Goal: Task Accomplishment & Management: Manage account settings

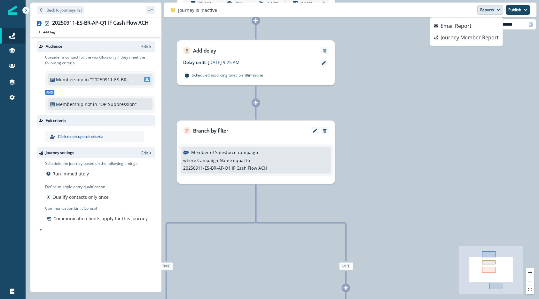
drag, startPoint x: 373, startPoint y: 163, endPoint x: 420, endPoint y: 167, distance: 47.8
click at [420, 167] on div "26,469 contacts have entered the journey Send email Email asset changed, journe…" at bounding box center [283, 149] width 514 height 299
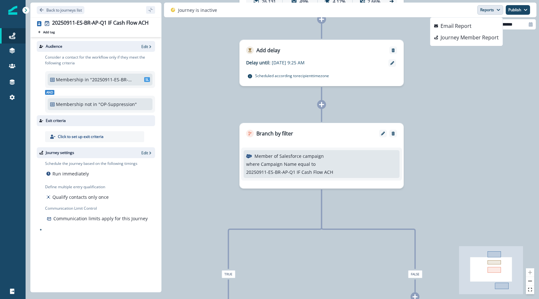
drag, startPoint x: 409, startPoint y: 199, endPoint x: 426, endPoint y: 199, distance: 17.3
click at [426, 199] on div "26,469 contacts have entered the journey Send email Email asset changed, journe…" at bounding box center [283, 149] width 514 height 299
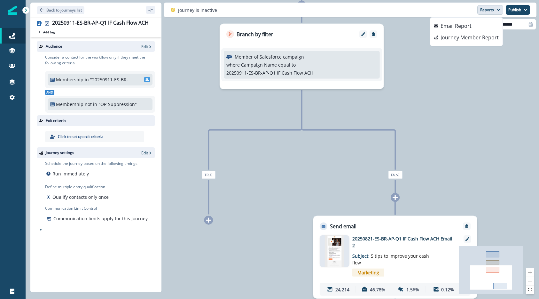
drag, startPoint x: 380, startPoint y: 166, endPoint x: 411, endPoint y: 230, distance: 71.4
click at [411, 230] on div "26,469 contacts have entered the journey Send email Email asset changed, journe…" at bounding box center [283, 149] width 514 height 299
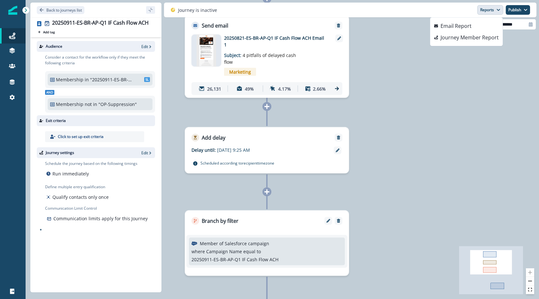
drag, startPoint x: 396, startPoint y: 197, endPoint x: 334, endPoint y: 284, distance: 106.9
click at [334, 284] on div "26,469 contacts have entered the journey Send email Email asset changed, journe…" at bounding box center [283, 149] width 514 height 299
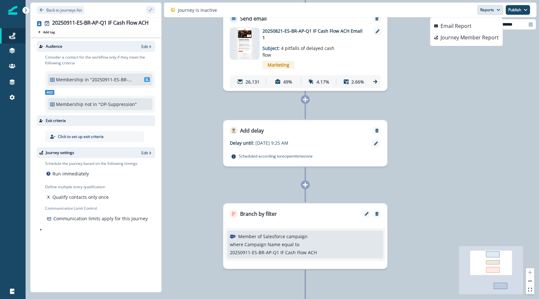
click at [415, 177] on div "26,469 contacts have entered the journey Send email Email asset changed, journe…" at bounding box center [283, 149] width 514 height 299
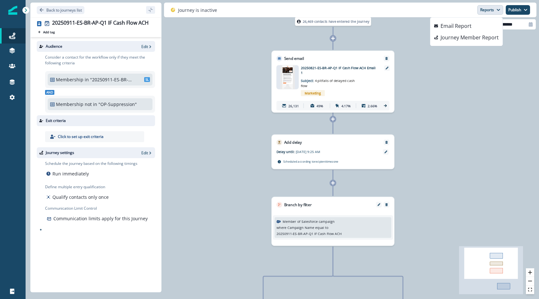
drag, startPoint x: 394, startPoint y: 160, endPoint x: 378, endPoint y: 130, distance: 33.6
click at [378, 130] on div "26,469 contacts have entered the journey Send email Email asset changed, journe…" at bounding box center [283, 149] width 514 height 299
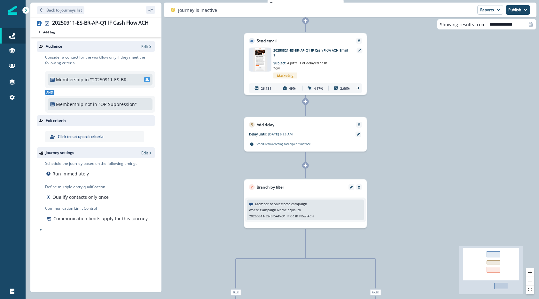
drag, startPoint x: 454, startPoint y: 178, endPoint x: 425, endPoint y: 159, distance: 34.4
click at [425, 159] on div "26,469 contacts have entered the journey Send email Email asset changed, journe…" at bounding box center [283, 149] width 514 height 299
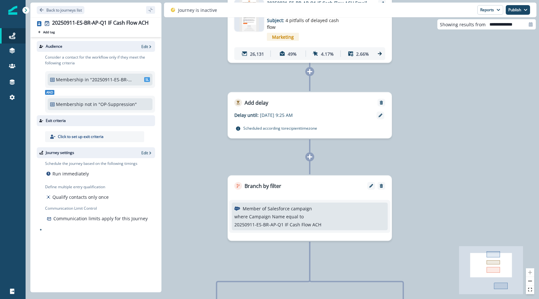
drag, startPoint x: 328, startPoint y: 161, endPoint x: 345, endPoint y: 157, distance: 17.5
click at [345, 157] on div "26,469 contacts have entered the journey Send email Email asset changed, journe…" at bounding box center [283, 149] width 514 height 299
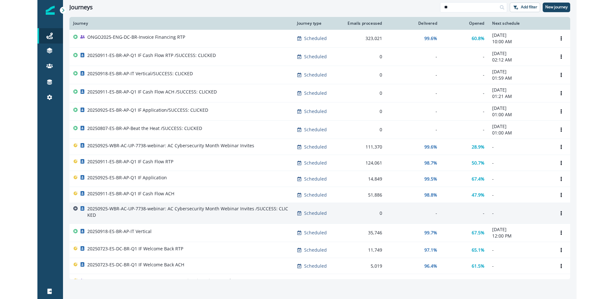
scroll to position [62, 0]
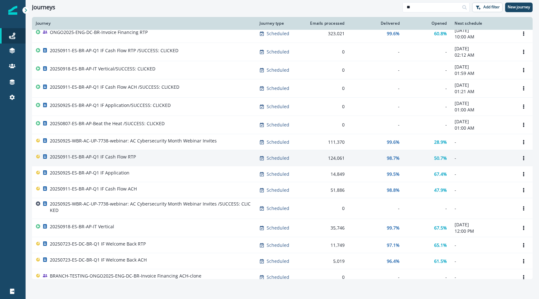
click at [166, 159] on div "20250911-ES-BR-AP-Q1 IF Cash Flow RTP" at bounding box center [144, 158] width 216 height 9
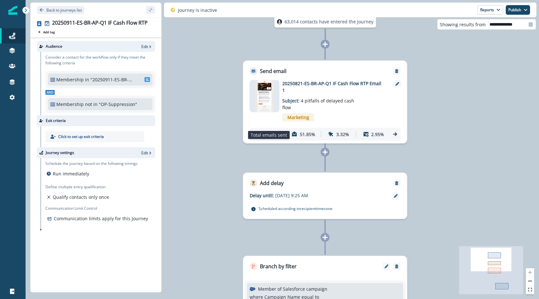
click at [273, 131] on p "62,173" at bounding box center [272, 134] width 14 height 7
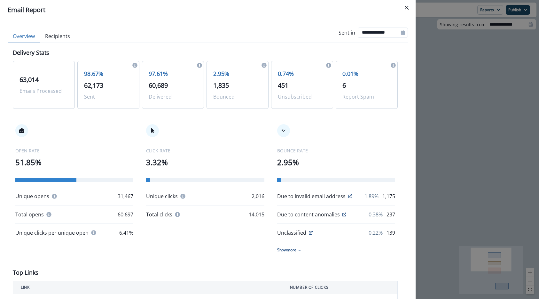
click at [62, 36] on button "Recipients" at bounding box center [57, 36] width 35 height 13
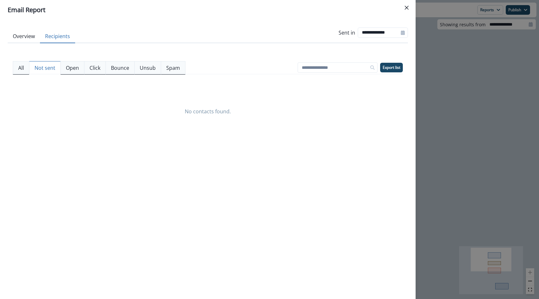
click at [40, 69] on p "Not sent" at bounding box center [45, 68] width 21 height 8
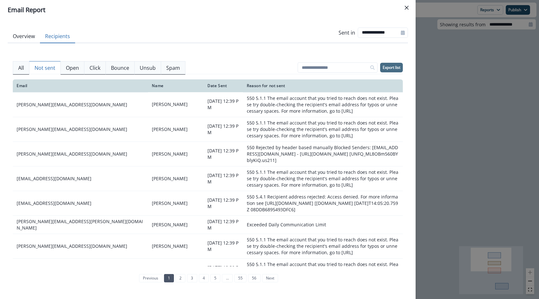
click at [398, 68] on p "Export list" at bounding box center [392, 67] width 18 height 4
click at [393, 68] on p "Export list" at bounding box center [392, 67] width 18 height 4
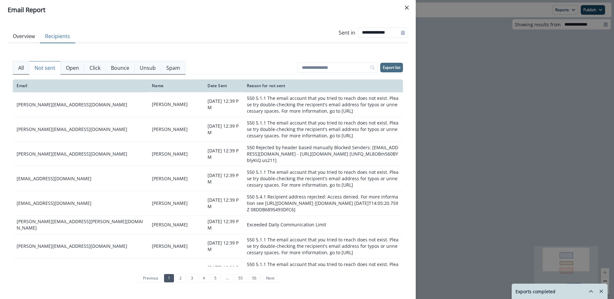
click at [466, 75] on div "**********" at bounding box center [307, 149] width 614 height 299
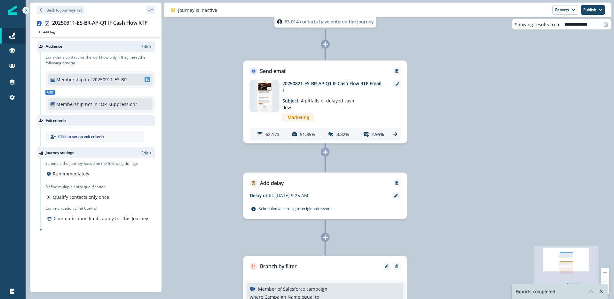
click at [72, 10] on p "Back to journeys list" at bounding box center [63, 9] width 35 height 5
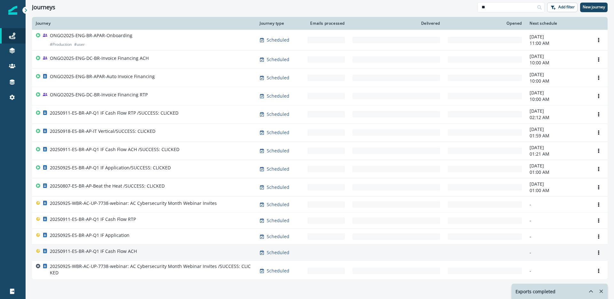
click at [156, 251] on div "20250911-ES-BR-AP-Q1 IF Cash Flow ACH" at bounding box center [144, 252] width 216 height 9
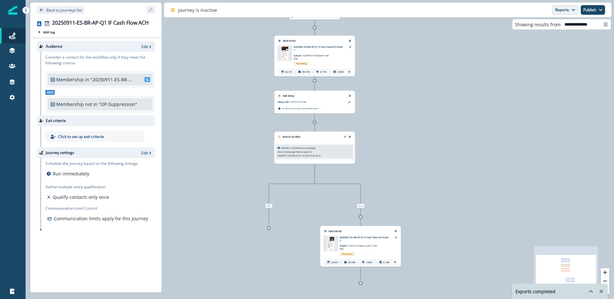
click at [539, 12] on button "Reports" at bounding box center [565, 10] width 26 height 10
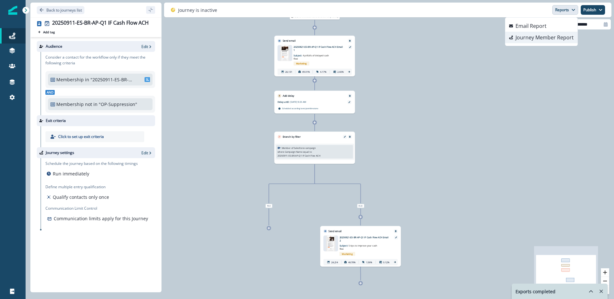
click at [539, 39] on p "Journey Member Report" at bounding box center [545, 38] width 58 height 8
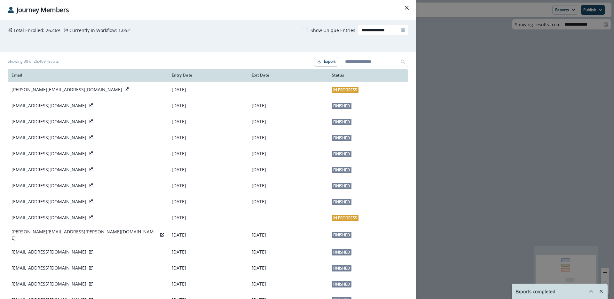
click at [504, 89] on div "**********" at bounding box center [307, 149] width 614 height 299
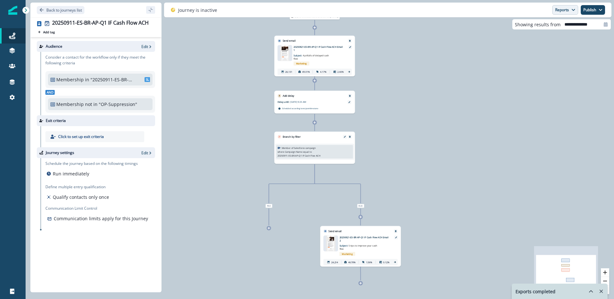
click at [539, 14] on button "Reports" at bounding box center [565, 10] width 26 height 10
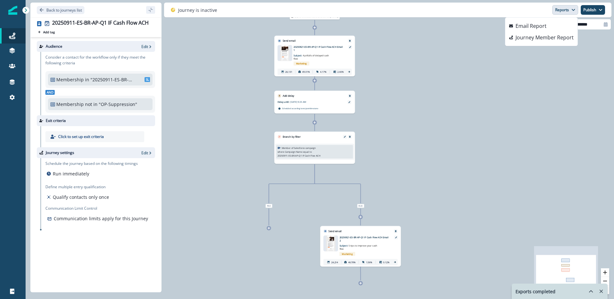
click at [491, 107] on div "26,469 contacts have entered the journey Send email Email asset changed, journe…" at bounding box center [320, 149] width 588 height 299
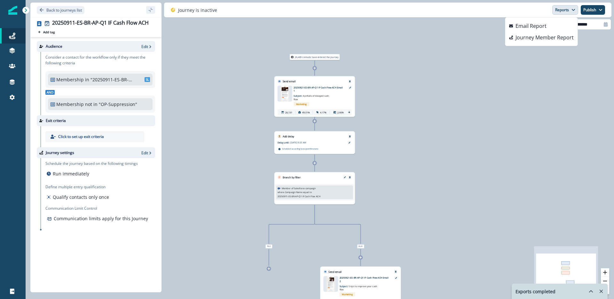
click at [287, 87] on img at bounding box center [285, 94] width 10 height 16
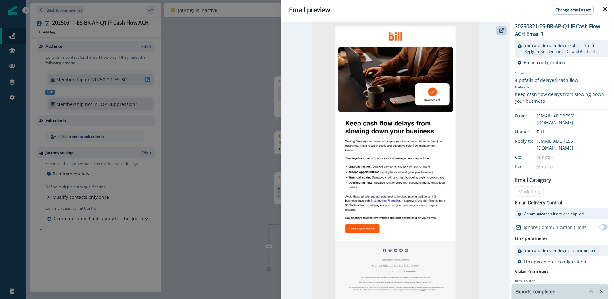
drag, startPoint x: 604, startPoint y: 7, endPoint x: 590, endPoint y: 12, distance: 14.7
click at [539, 7] on icon "Close" at bounding box center [605, 9] width 4 height 4
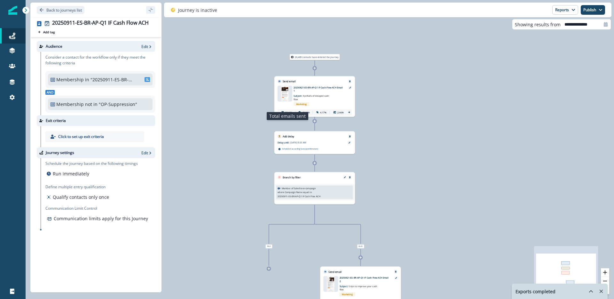
click at [287, 111] on p "26,131" at bounding box center [288, 112] width 7 height 3
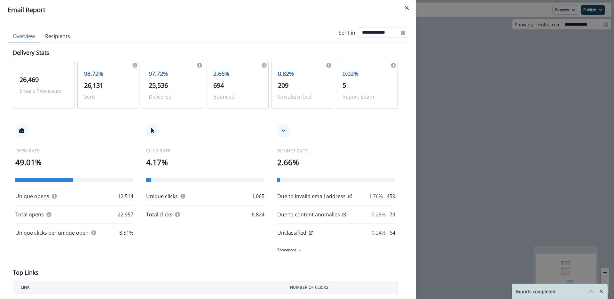
click at [65, 36] on button "Recipients" at bounding box center [57, 36] width 35 height 13
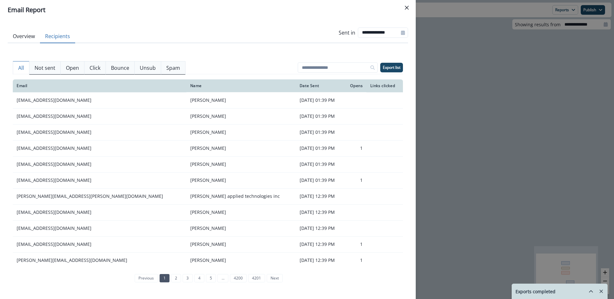
click at [44, 69] on p "Not sent" at bounding box center [45, 68] width 21 height 8
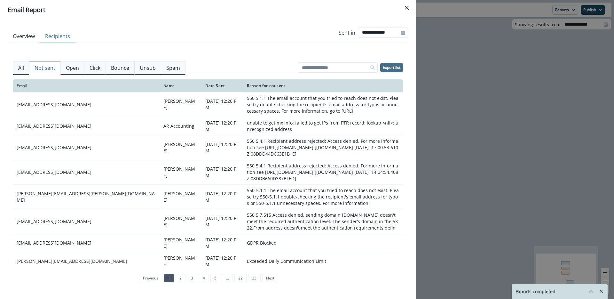
click at [386, 67] on p "Export list" at bounding box center [392, 67] width 18 height 4
click at [299, 45] on div "All Not sent Open Click Bounce Unsub Spam Export list Email Name Date Sent Open…" at bounding box center [208, 169] width 400 height 252
click at [25, 69] on button "All" at bounding box center [21, 67] width 17 height 13
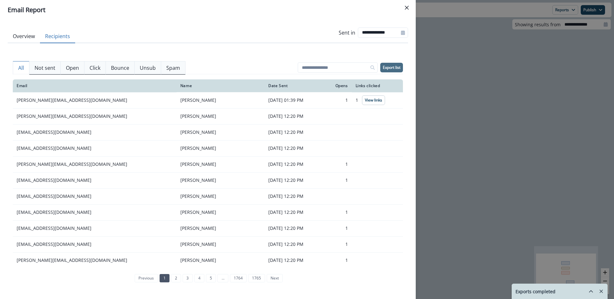
click at [510, 75] on div "**********" at bounding box center [307, 149] width 614 height 299
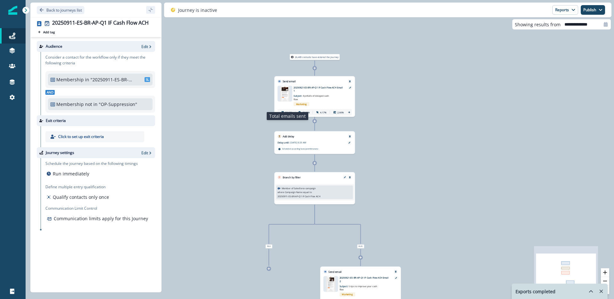
click at [286, 111] on p "26,131" at bounding box center [288, 112] width 7 height 3
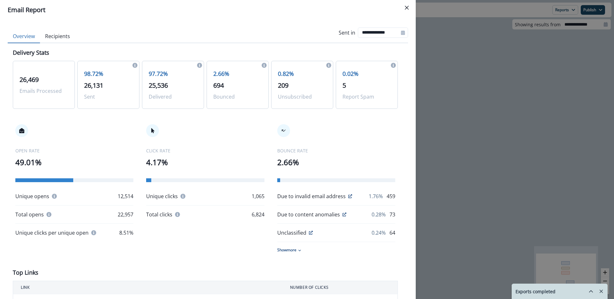
click at [98, 121] on div "OPEN RATE 49.01% Unique opens 12,514 Total opens 22,957 Unique clicks per uniqu…" at bounding box center [205, 188] width 385 height 154
click at [458, 73] on div "**********" at bounding box center [307, 149] width 614 height 299
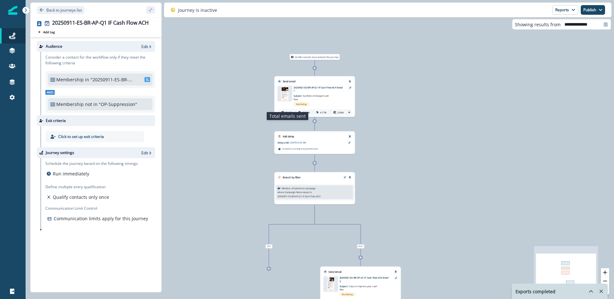
click at [291, 111] on p "26,131" at bounding box center [288, 112] width 7 height 3
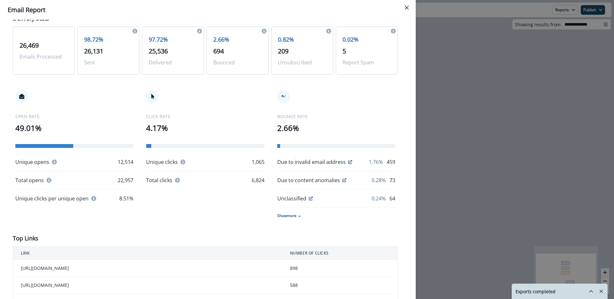
scroll to position [51, 0]
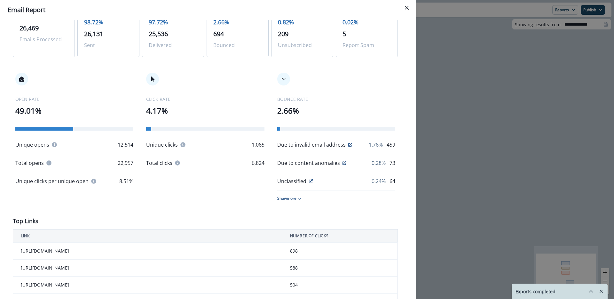
click at [292, 198] on p "Show more" at bounding box center [286, 198] width 19 height 6
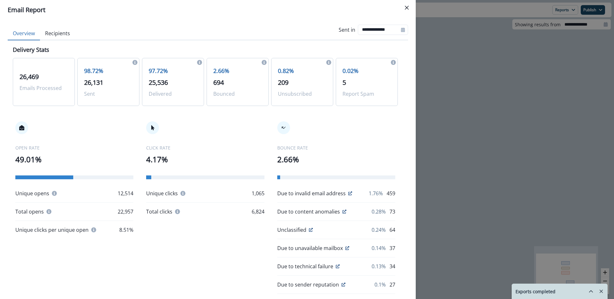
scroll to position [0, 0]
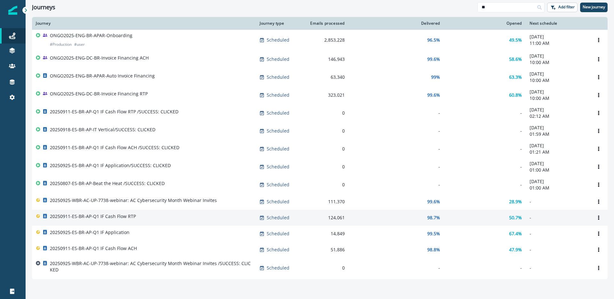
click at [143, 219] on div "20250911-ES-BR-AP-Q1 IF Cash Flow RTP" at bounding box center [144, 217] width 216 height 9
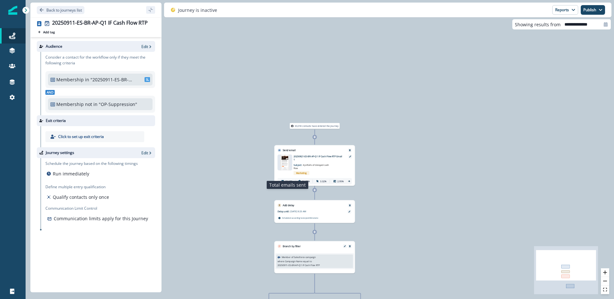
click at [283, 180] on icon at bounding box center [282, 181] width 3 height 3
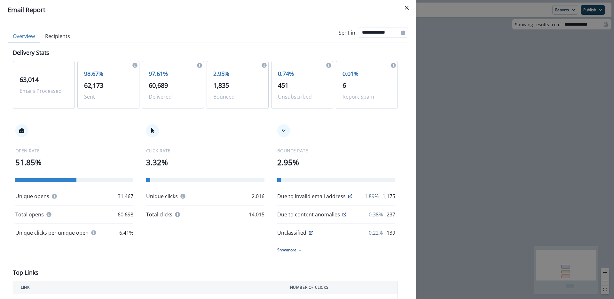
click at [288, 248] on p "Show more" at bounding box center [286, 250] width 19 height 6
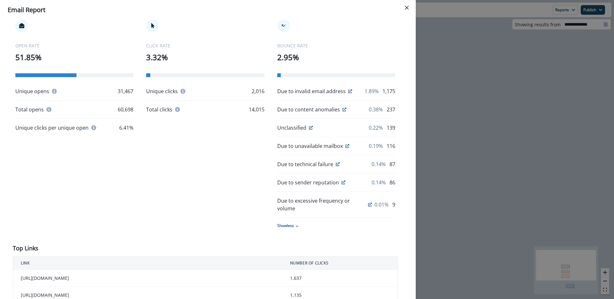
scroll to position [108, 0]
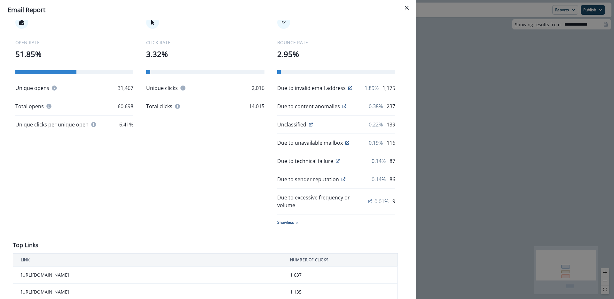
click at [235, 212] on div "OPEN RATE 51.85% Unique opens 31,467 Total opens 60,698 Unique clicks per uniqu…" at bounding box center [205, 120] width 385 height 235
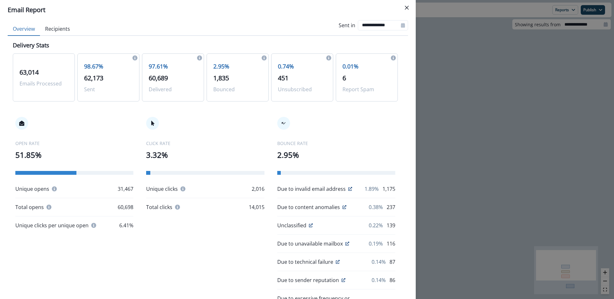
scroll to position [0, 0]
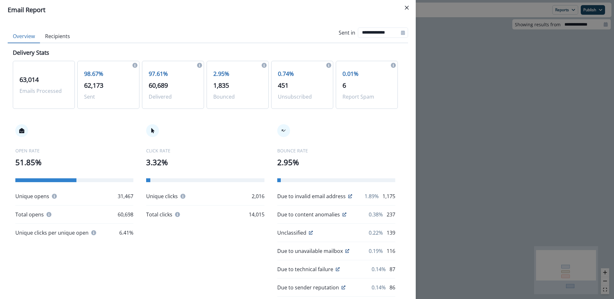
click at [348, 197] on icon at bounding box center [350, 196] width 4 height 4
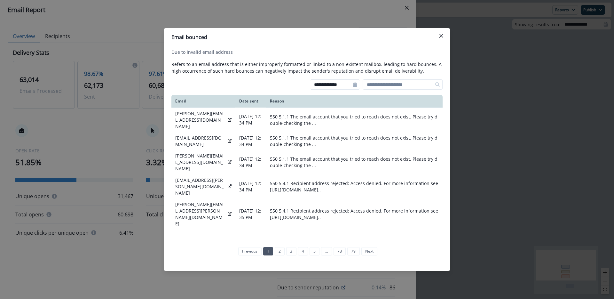
click at [106, 255] on div "**********" at bounding box center [307, 149] width 614 height 299
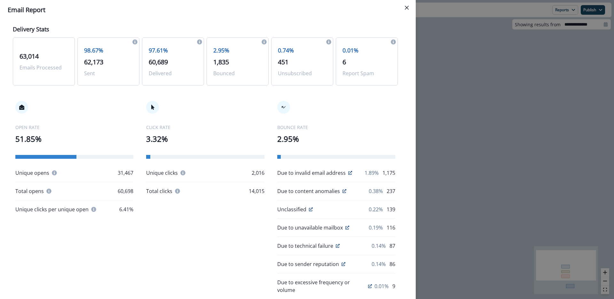
click at [370, 114] on div "BOUNCE RATE 2.95% Due to invalid email address 1.89% 1,175 Due to content anoma…" at bounding box center [336, 205] width 118 height 209
click at [498, 114] on div "**********" at bounding box center [307, 149] width 614 height 299
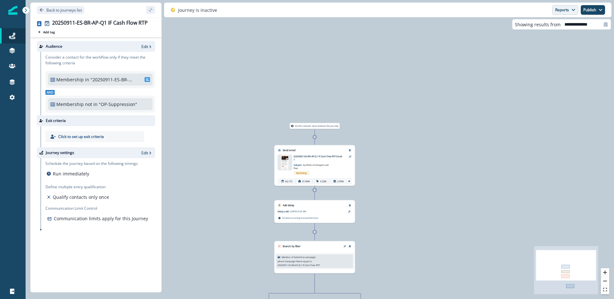
click at [555, 9] on button "Reports" at bounding box center [565, 10] width 26 height 10
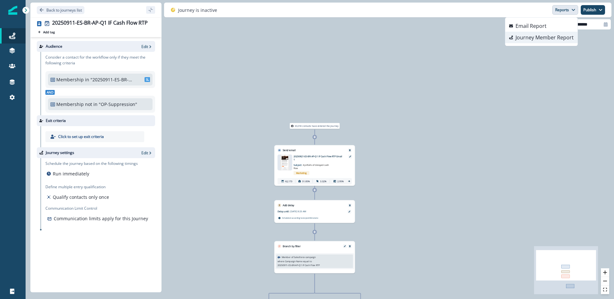
click at [549, 40] on p "Journey Member Report" at bounding box center [545, 38] width 58 height 8
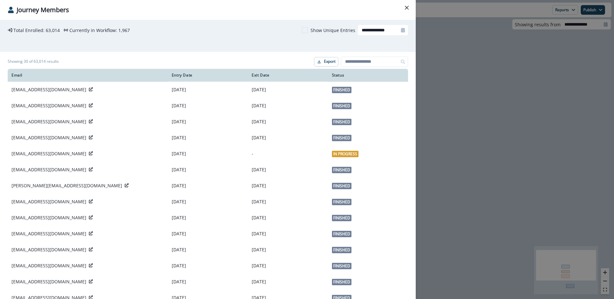
click at [199, 55] on div "Showing 30 of 63,014 results Export" at bounding box center [208, 61] width 400 height 14
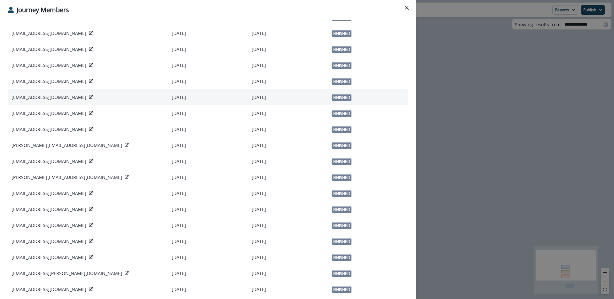
scroll to position [284, 0]
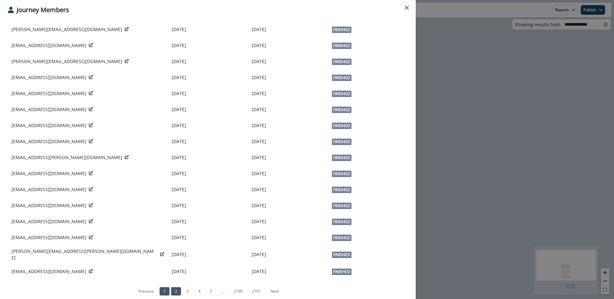
click at [171, 291] on link "2" at bounding box center [176, 291] width 10 height 8
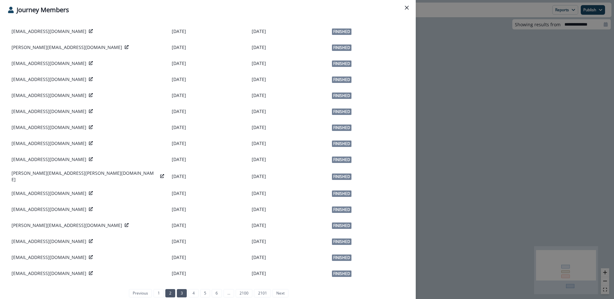
click at [182, 289] on link "3" at bounding box center [182, 293] width 10 height 8
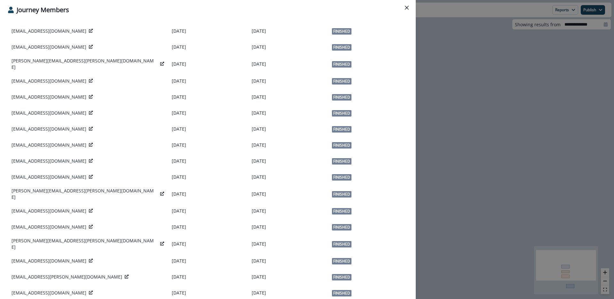
scroll to position [0, 0]
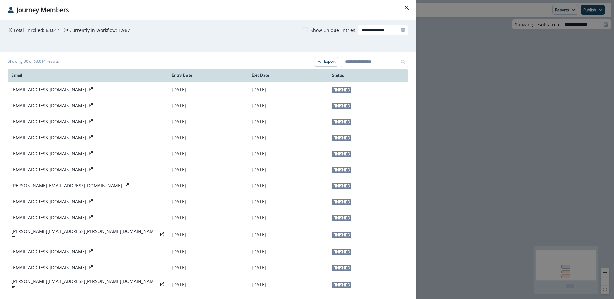
click at [26, 10] on p "Journey Members" at bounding box center [43, 10] width 52 height 10
click at [421, 13] on div "**********" at bounding box center [307, 149] width 614 height 299
